Goal: Transaction & Acquisition: Purchase product/service

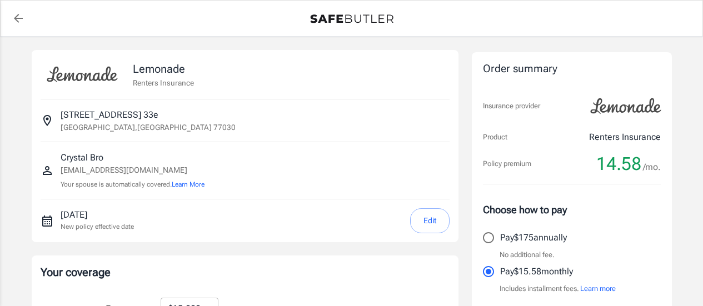
select select "15000"
select select "500"
click at [489, 237] on input "Pay $175 annually" at bounding box center [488, 237] width 23 height 23
radio input "true"
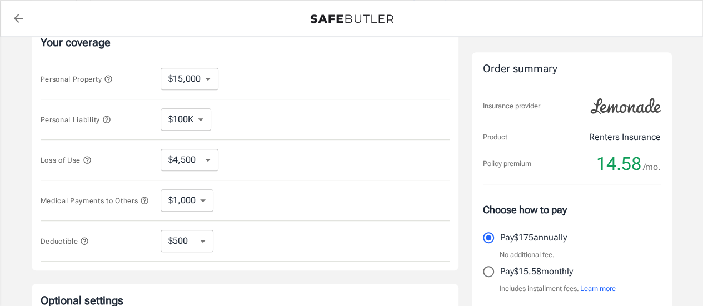
scroll to position [231, 0]
click at [206, 240] on select "$250 $500 $1,000 $2,500" at bounding box center [187, 240] width 53 height 22
select select "250"
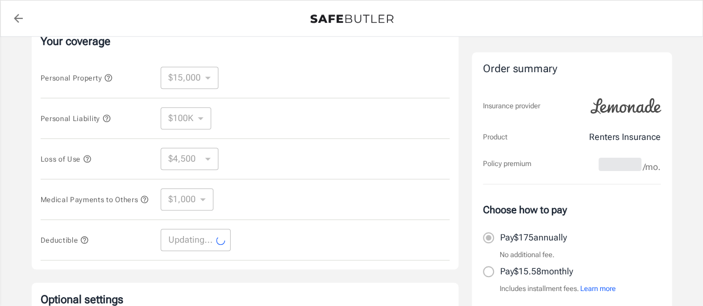
select select "250"
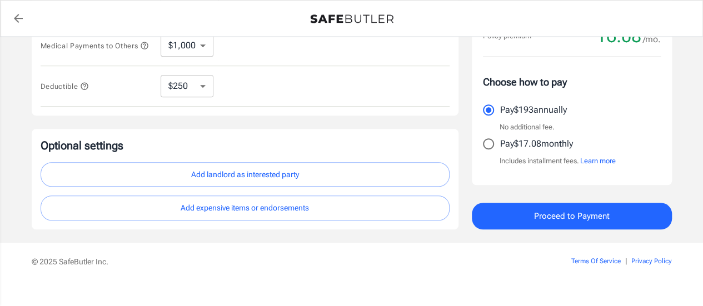
scroll to position [390, 0]
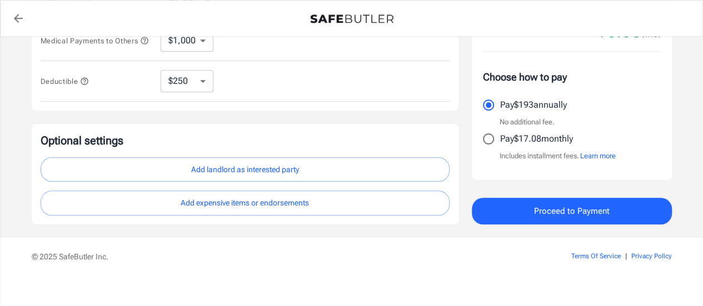
click at [243, 171] on button "Add landlord as interested party" at bounding box center [245, 169] width 409 height 25
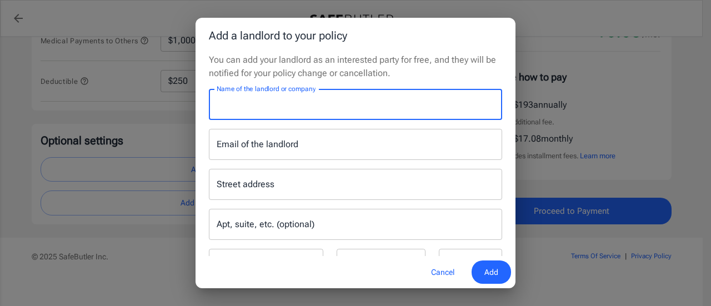
click at [271, 107] on input "Name of the landlord or company" at bounding box center [355, 104] width 293 height 31
click at [287, 108] on input "Name of the landlord or company" at bounding box center [355, 104] width 293 height 31
type input "[PERSON_NAME]"
click at [495, 268] on span "Add" at bounding box center [491, 272] width 14 height 14
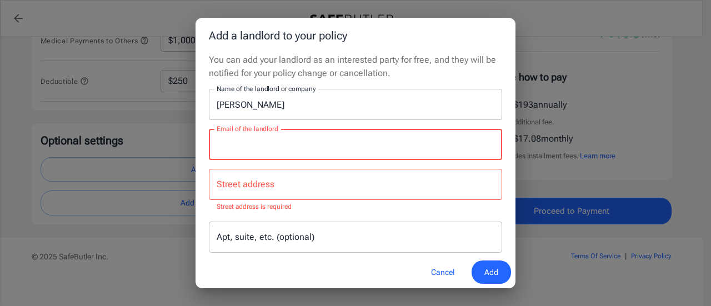
click at [305, 144] on input "Email of the landlord" at bounding box center [355, 144] width 293 height 31
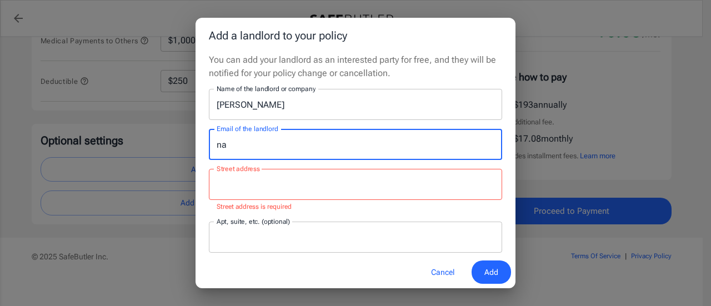
type input "[EMAIL_ADDRESS][DOMAIN_NAME]"
type input "[STREET_ADDRESS][PERSON_NAME]"
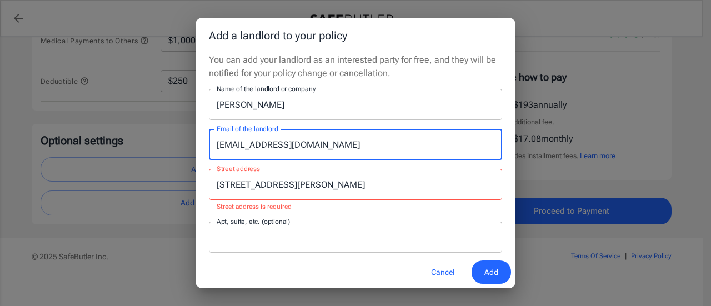
type input "613"
type input "[GEOGRAPHIC_DATA]"
type input "77054"
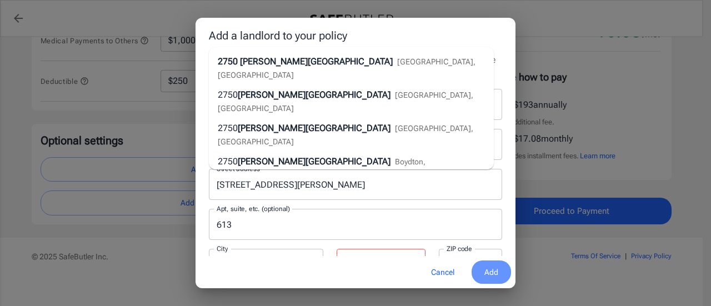
click at [491, 275] on span "Add" at bounding box center [491, 272] width 14 height 14
click at [492, 272] on span "Add" at bounding box center [491, 272] width 14 height 14
click at [290, 67] on span "[PERSON_NAME][GEOGRAPHIC_DATA]" at bounding box center [316, 61] width 153 height 11
select select "[GEOGRAPHIC_DATA]"
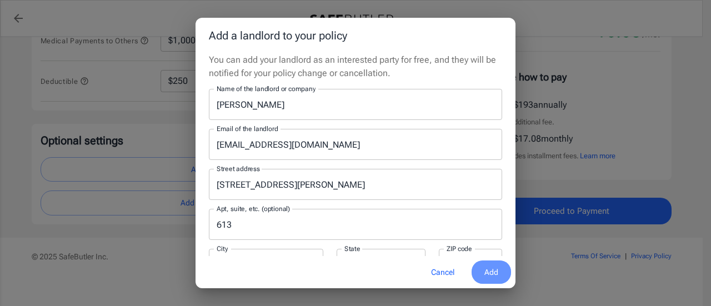
click at [495, 269] on span "Add" at bounding box center [491, 272] width 14 height 14
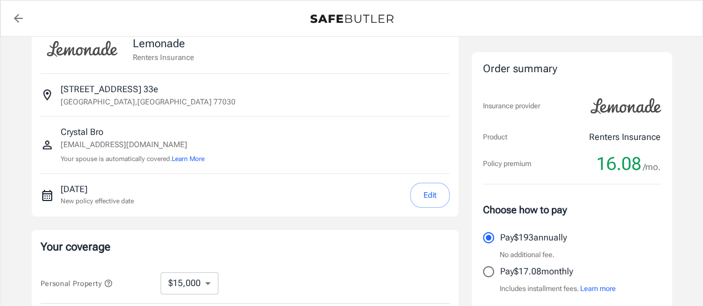
scroll to position [0, 0]
